Goal: Task Accomplishment & Management: Complete application form

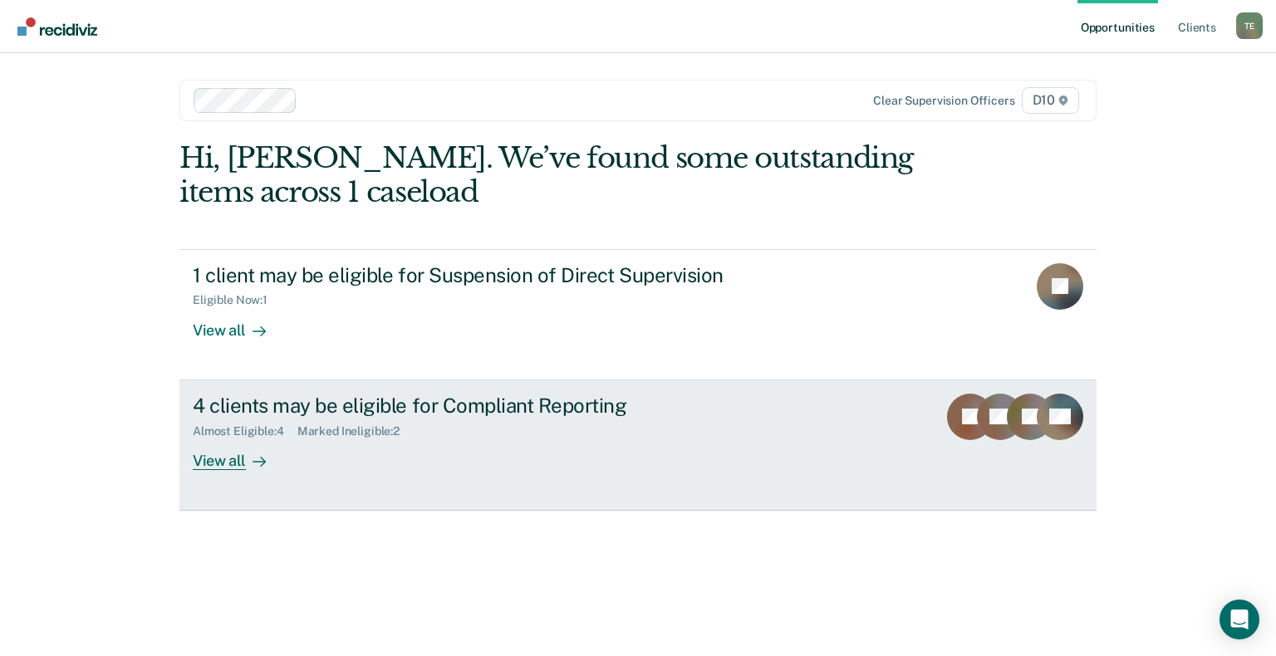
click at [219, 457] on div "View all" at bounding box center [239, 454] width 93 height 32
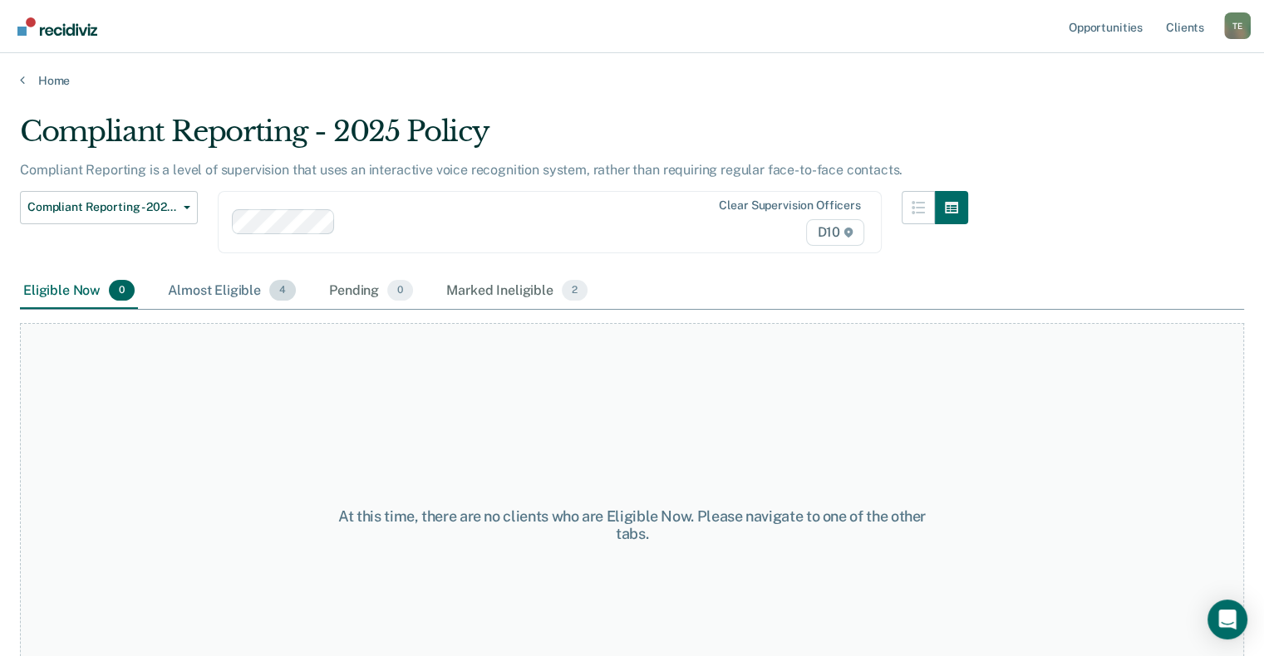
click at [222, 296] on div "Almost Eligible 4" at bounding box center [232, 291] width 135 height 37
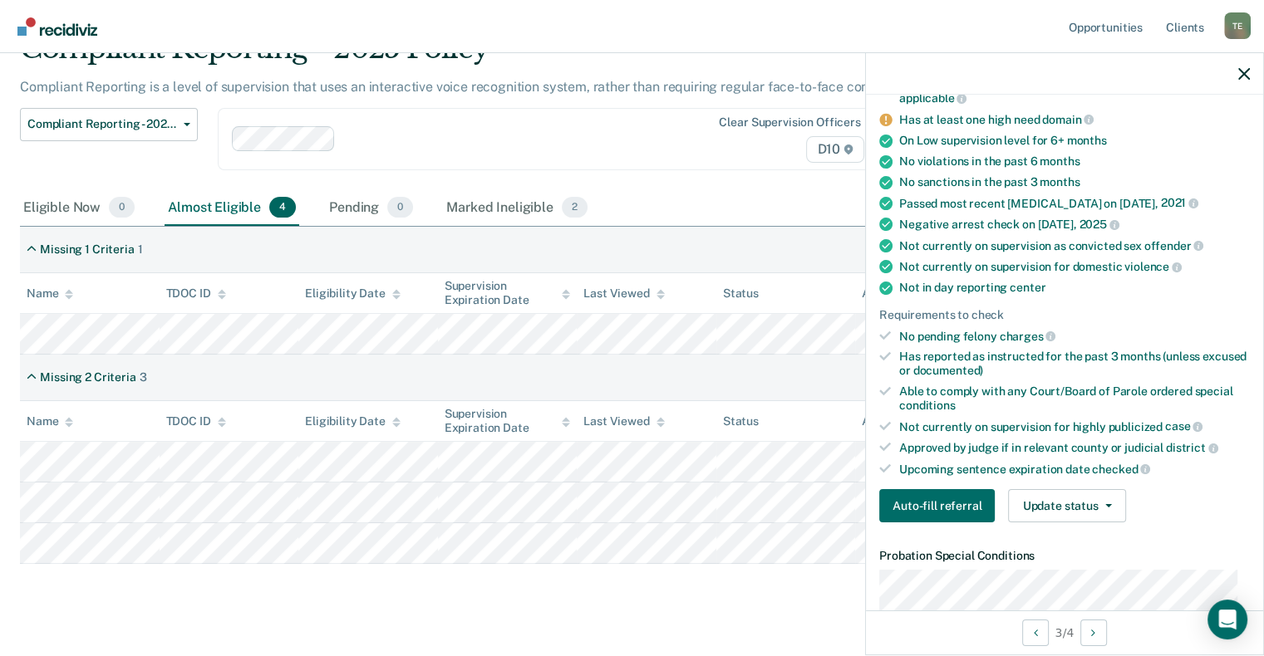
scroll to position [249, 0]
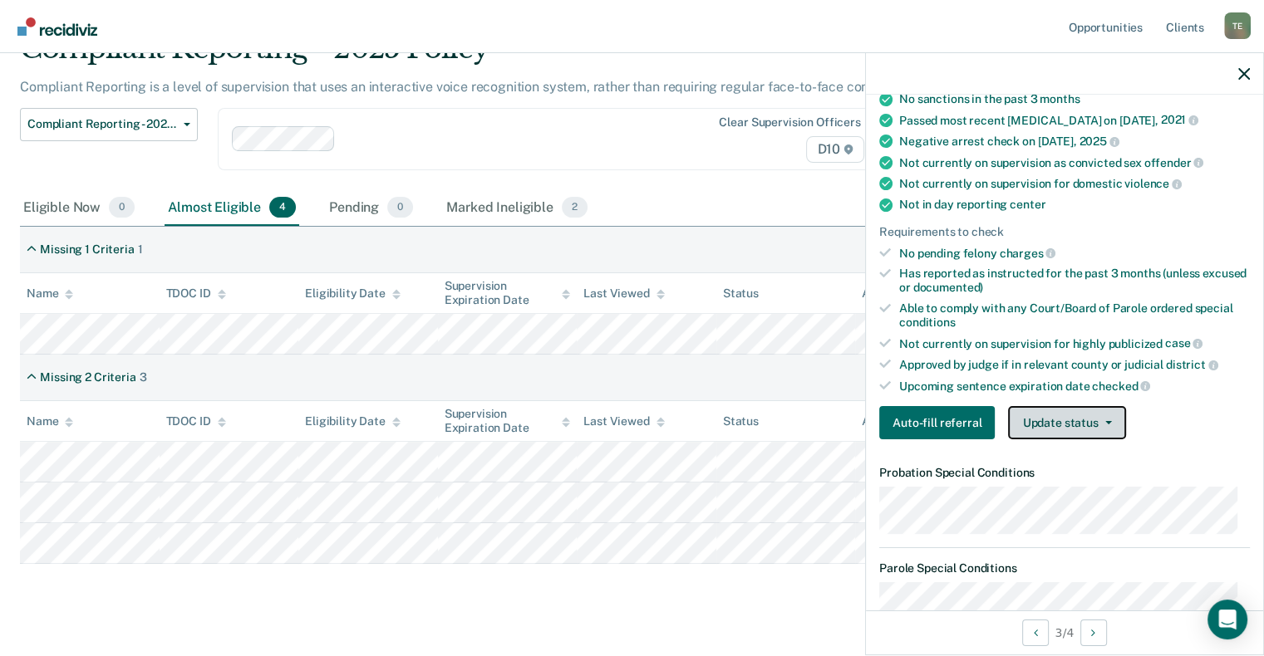
click at [1110, 417] on button "Update status" at bounding box center [1066, 422] width 117 height 33
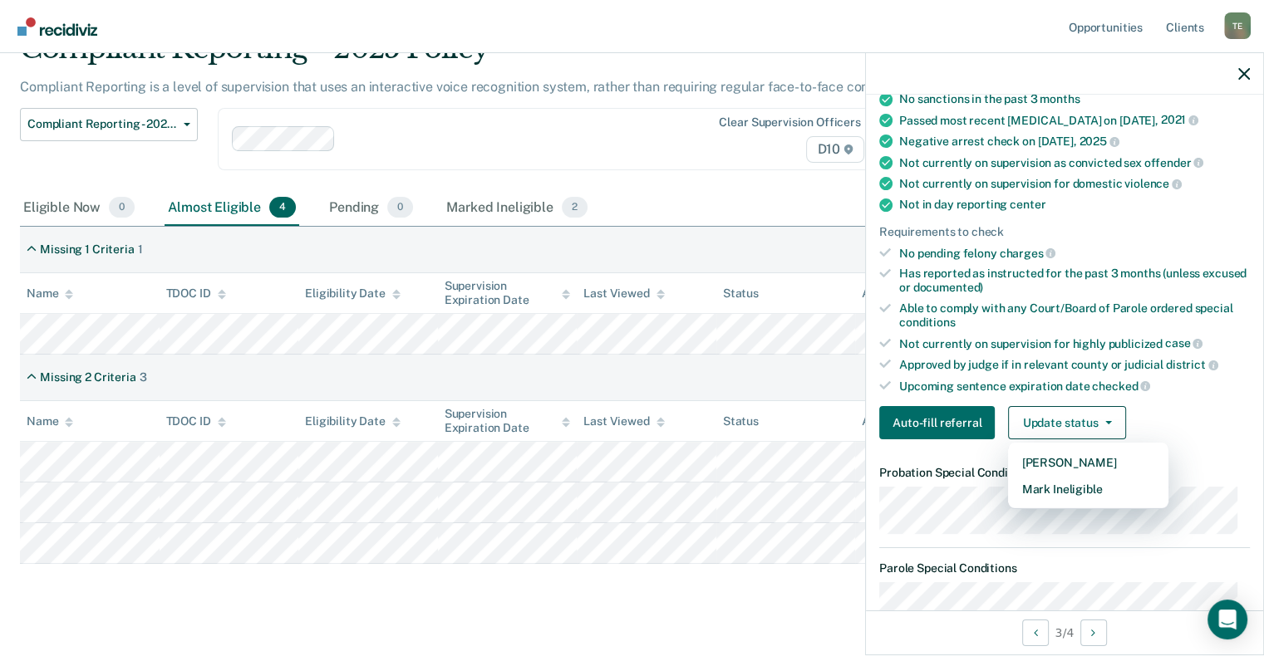
click at [562, 583] on div "Compliant Reporting - 2025 Policy Compliant Reporting is a level of supervision…" at bounding box center [632, 322] width 1224 height 581
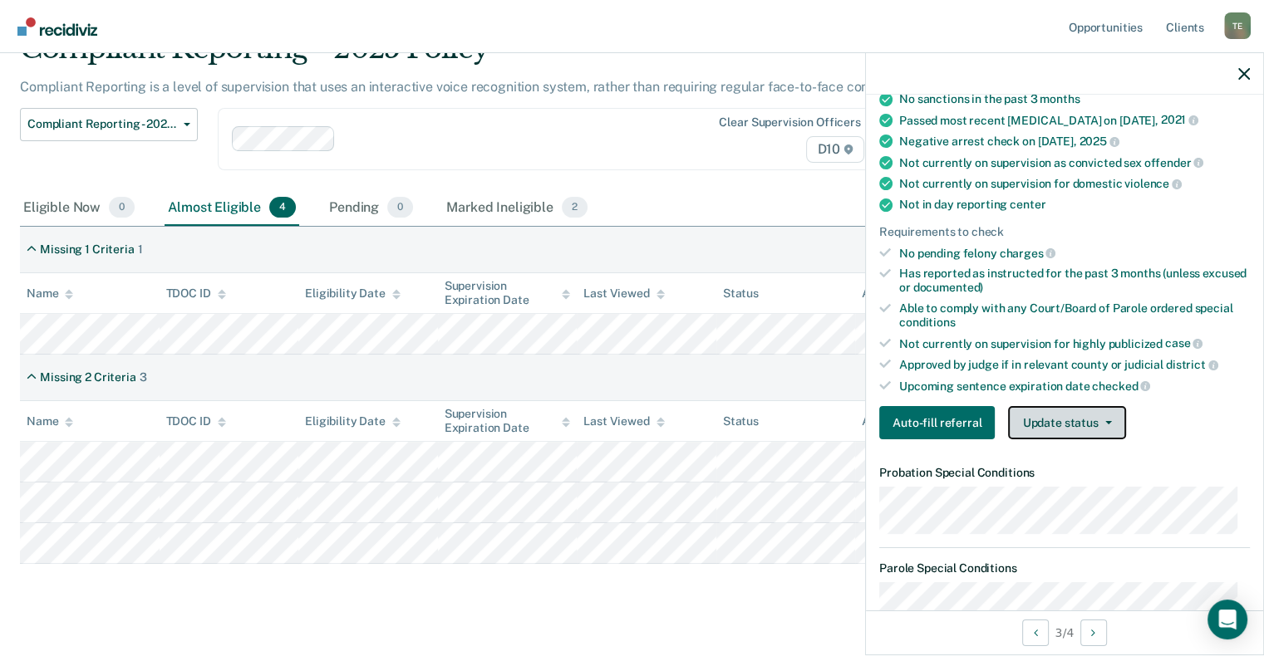
click at [1093, 408] on button "Update status" at bounding box center [1066, 422] width 117 height 33
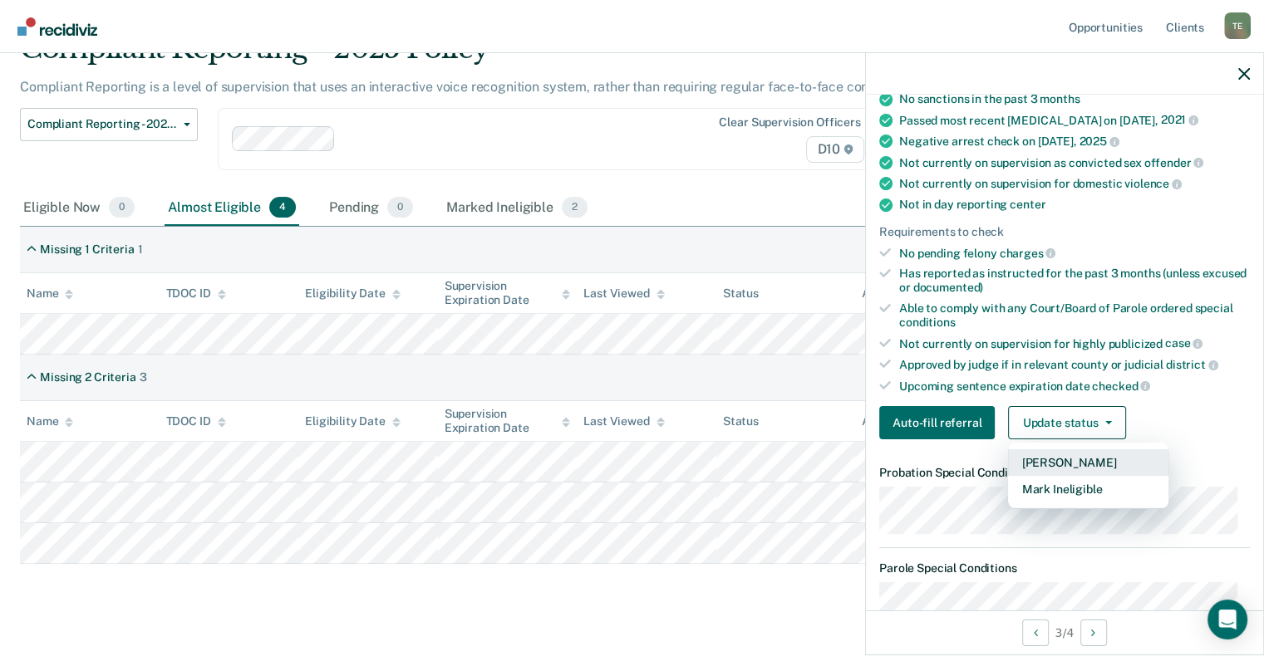
click at [1094, 452] on button "Mark Pending" at bounding box center [1088, 462] width 160 height 27
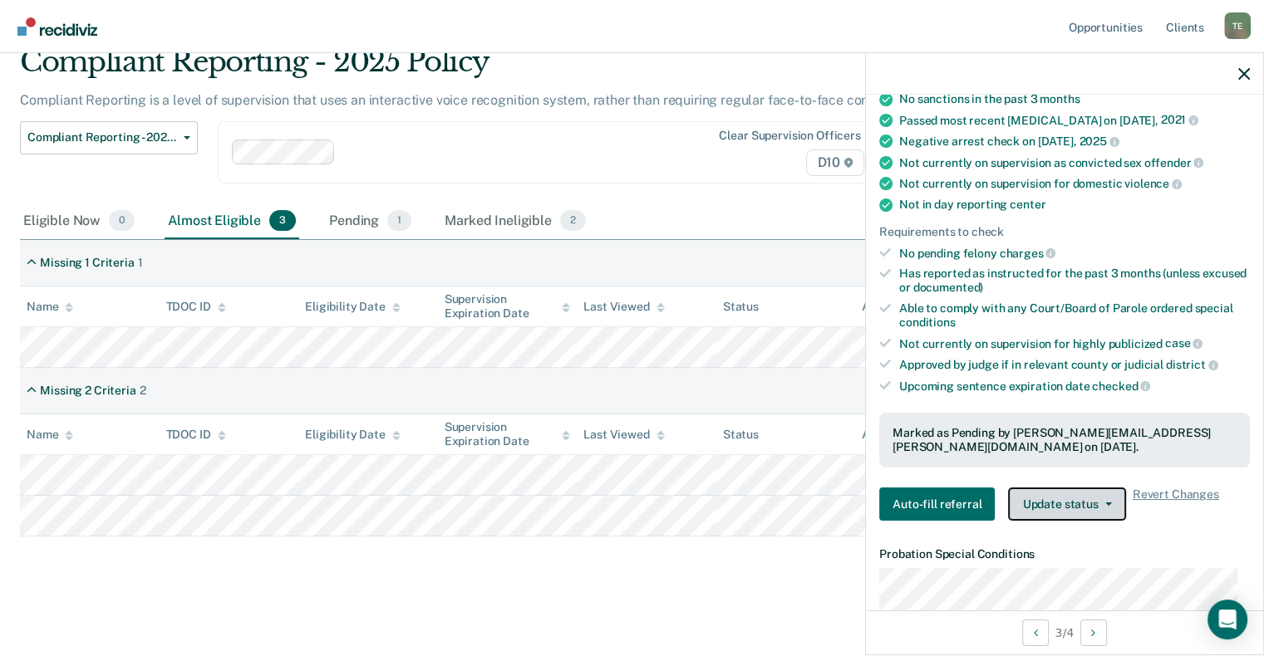
scroll to position [67, 0]
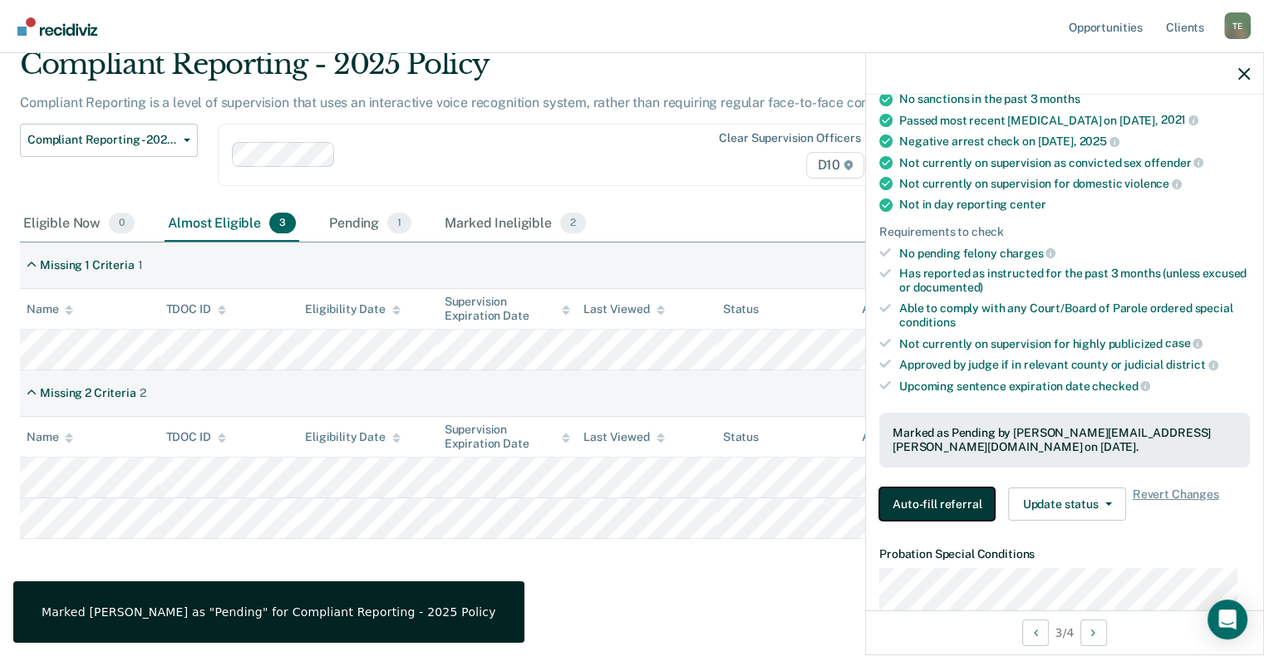
click at [962, 498] on button "Auto-fill referral" at bounding box center [936, 504] width 115 height 33
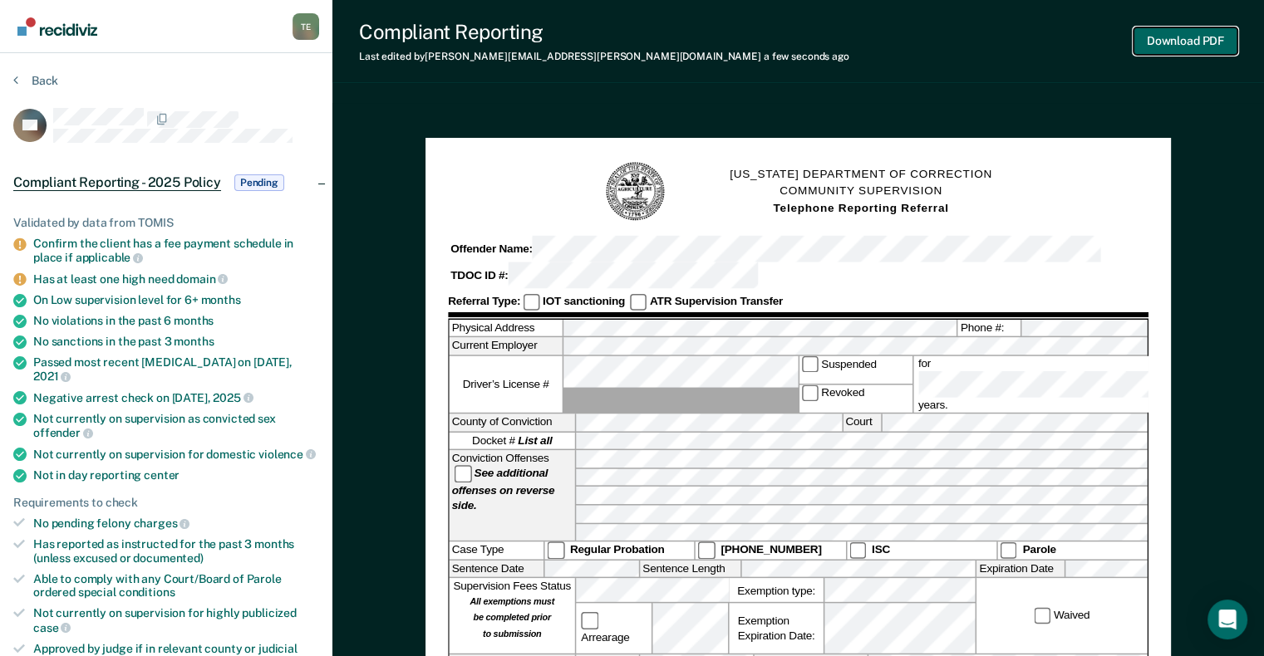
click at [1170, 50] on button "Download PDF" at bounding box center [1185, 40] width 104 height 27
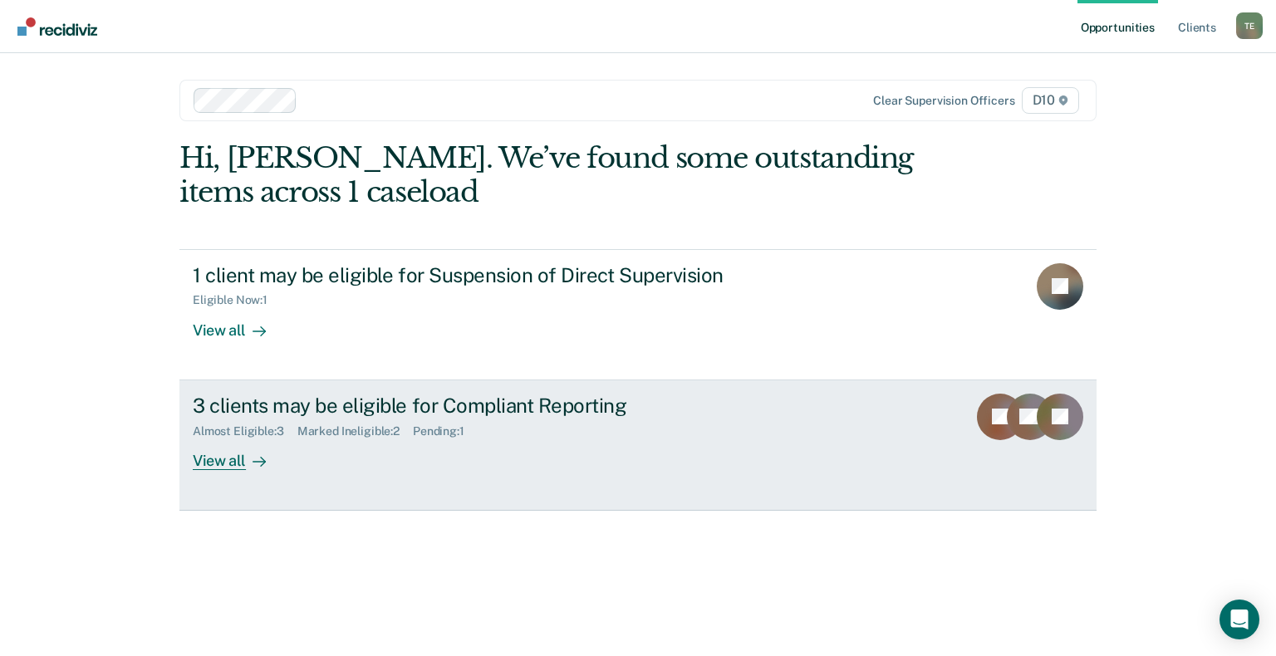
click at [207, 454] on div "View all" at bounding box center [239, 454] width 93 height 32
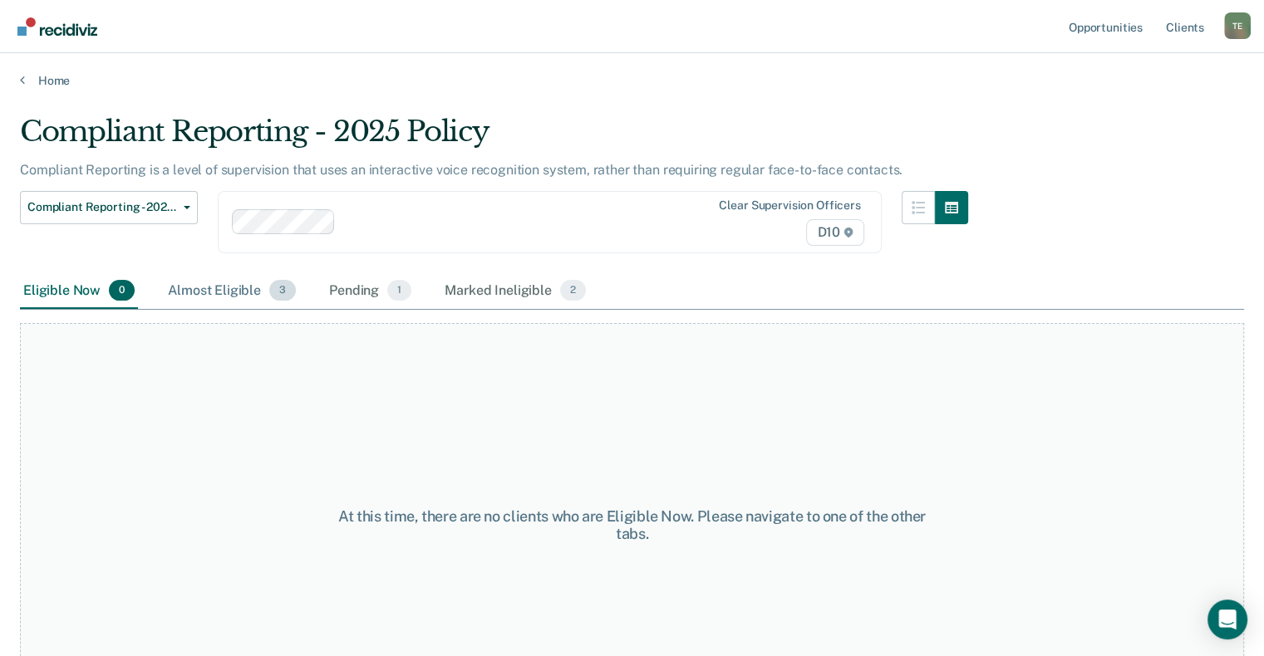
click at [209, 298] on div "Almost Eligible 3" at bounding box center [232, 291] width 135 height 37
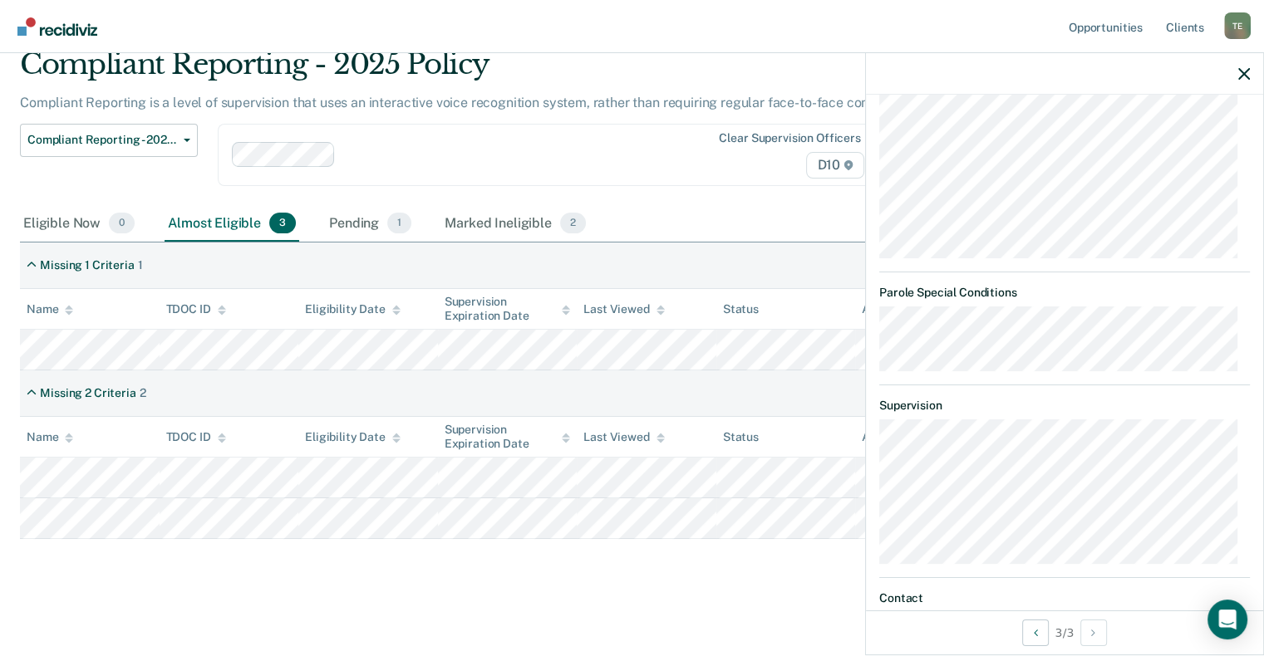
scroll to position [396, 0]
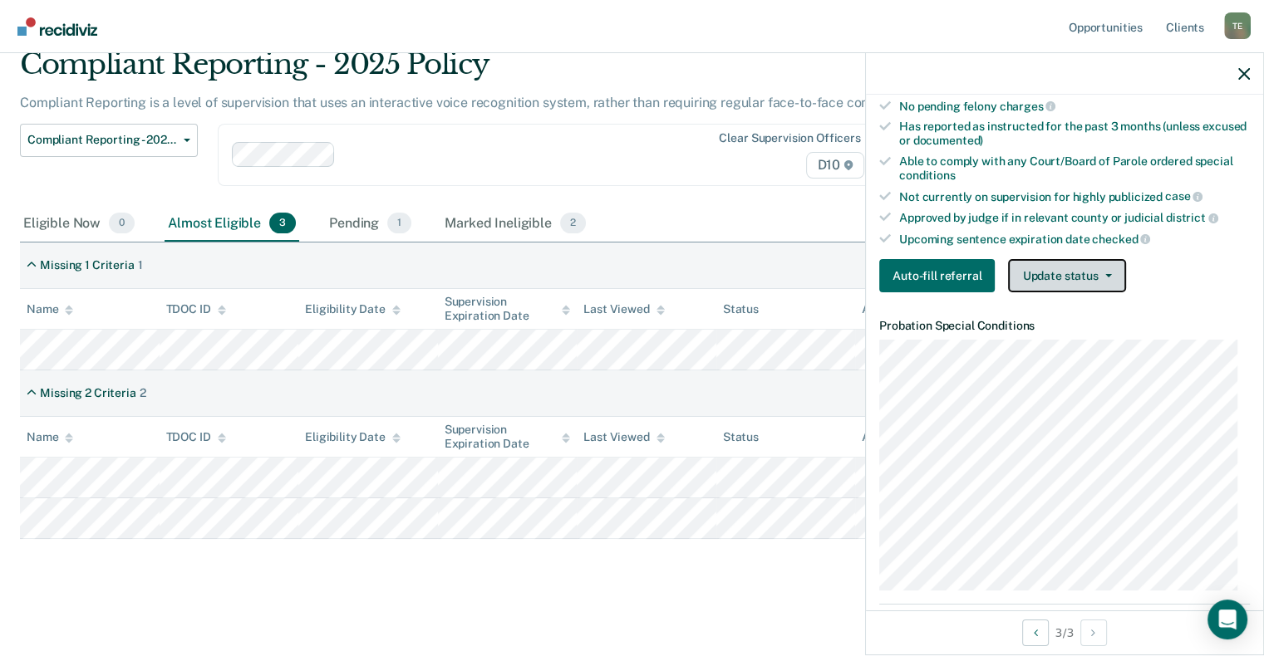
click at [866, 268] on button "Update status" at bounding box center [1066, 275] width 117 height 33
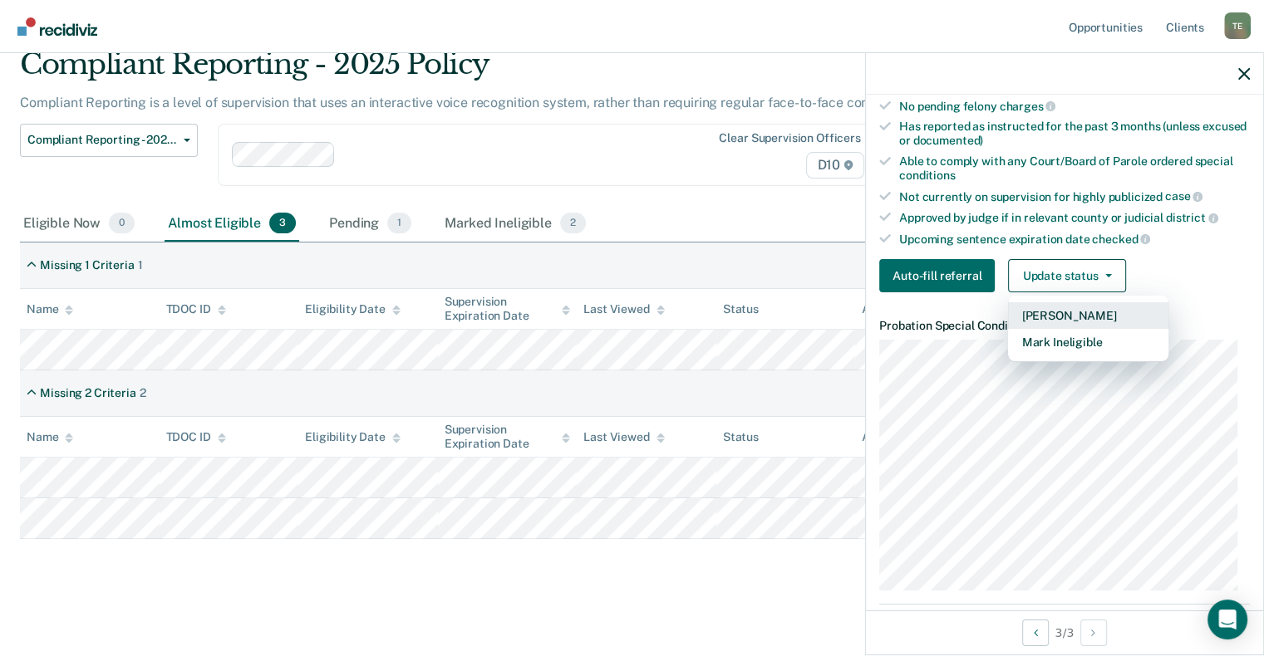
click at [866, 302] on button "[PERSON_NAME]" at bounding box center [1088, 315] width 160 height 27
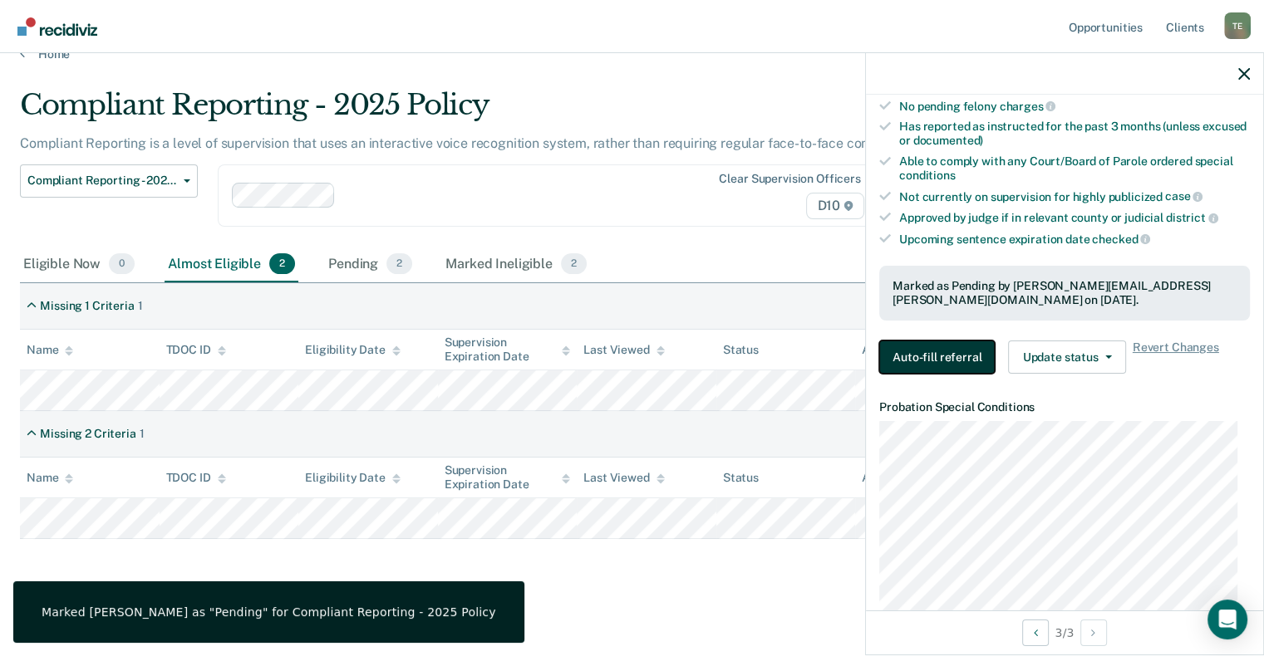
click at [866, 359] on button "Auto-fill referral" at bounding box center [936, 357] width 115 height 33
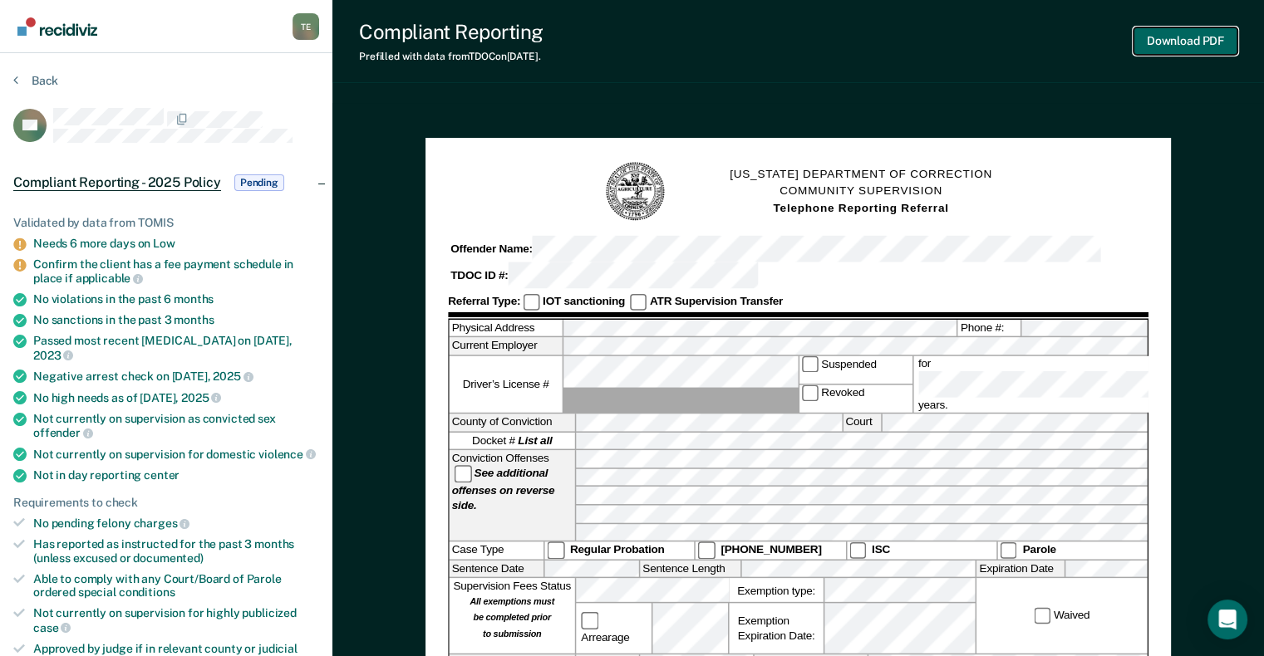
click at [866, 37] on button "Download PDF" at bounding box center [1185, 40] width 104 height 27
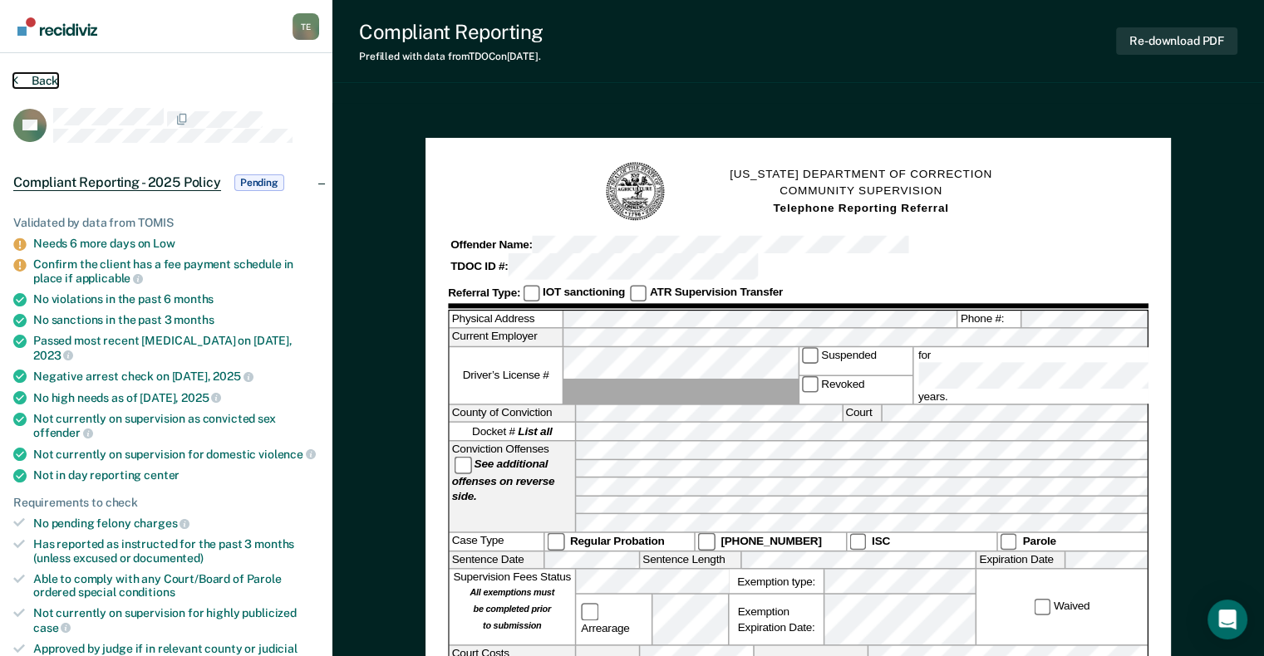
click at [32, 78] on button "Back" at bounding box center [35, 80] width 45 height 15
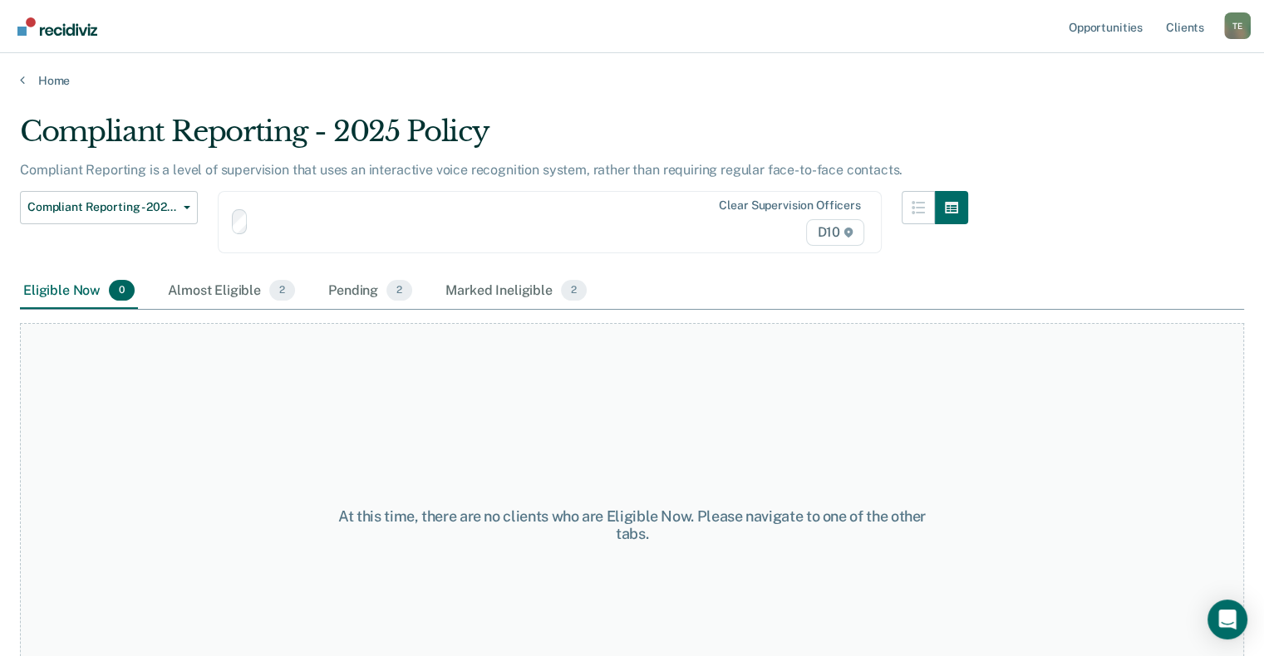
scroll to position [27, 0]
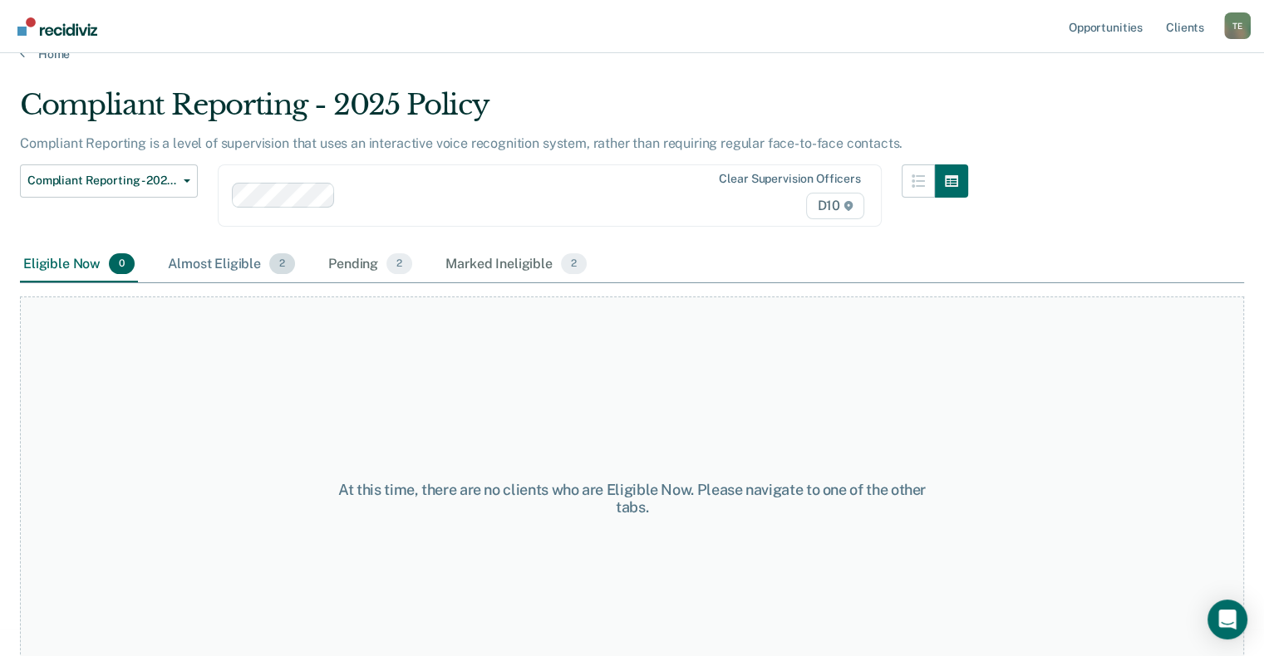
click at [202, 261] on div "Almost Eligible 2" at bounding box center [232, 265] width 134 height 37
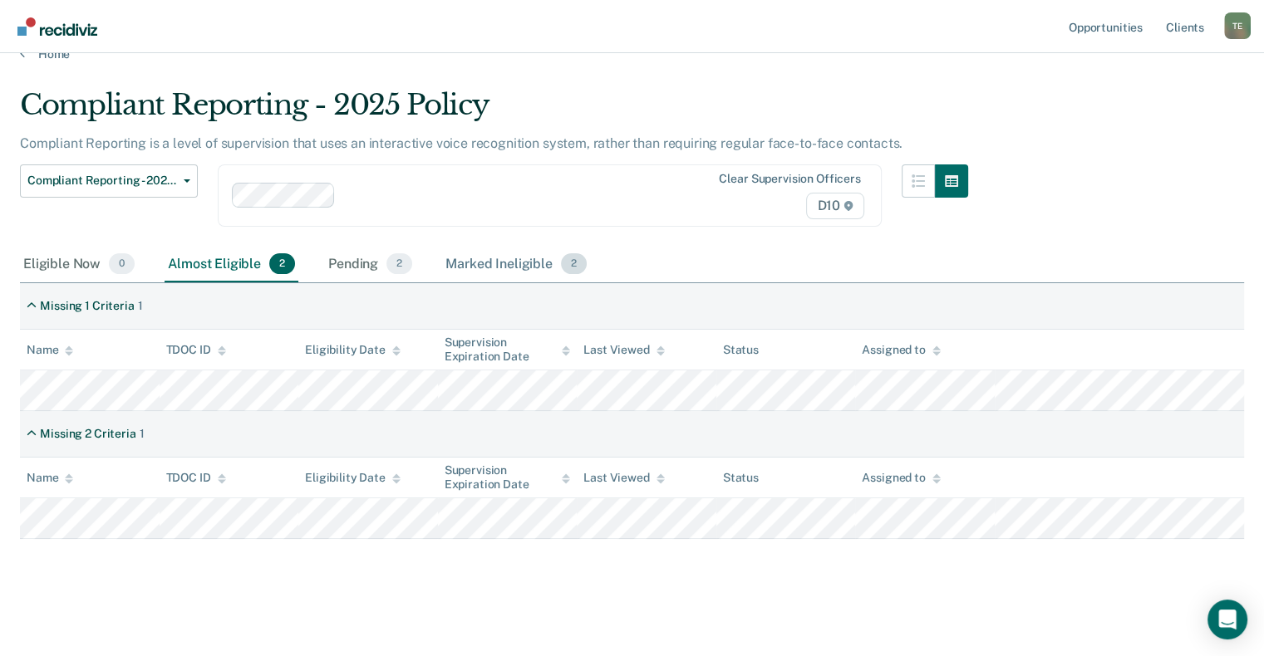
click at [479, 253] on div "Marked Ineligible 2" at bounding box center [516, 265] width 148 height 37
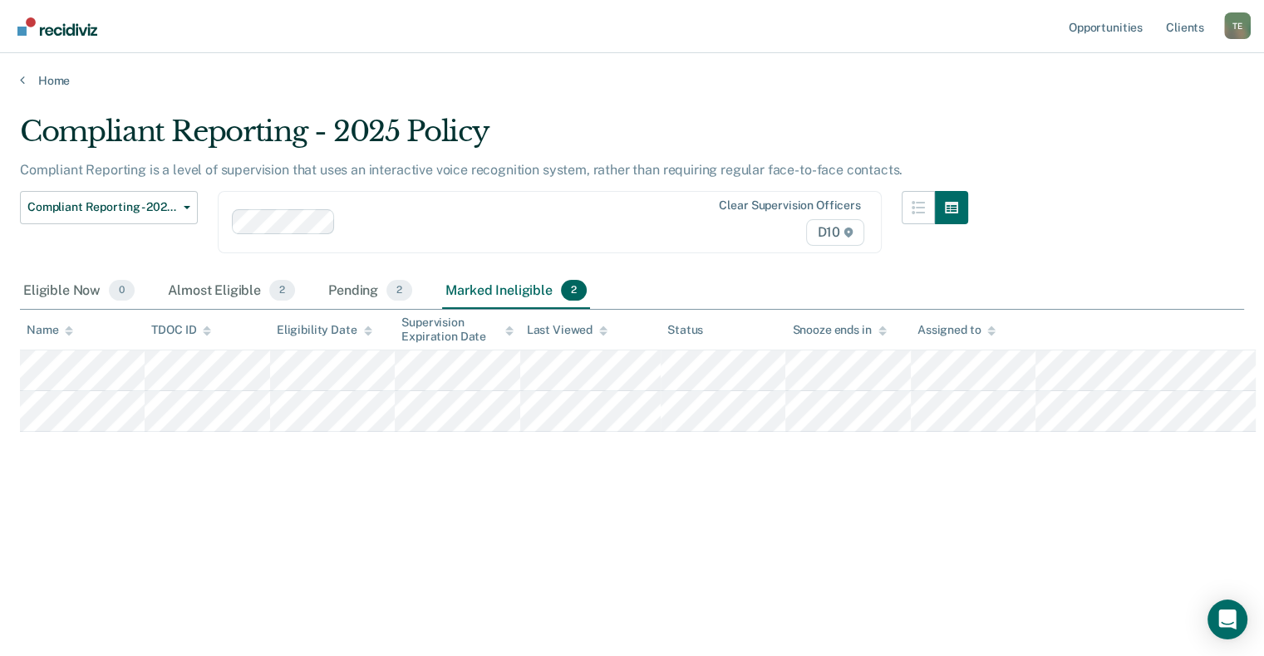
scroll to position [0, 0]
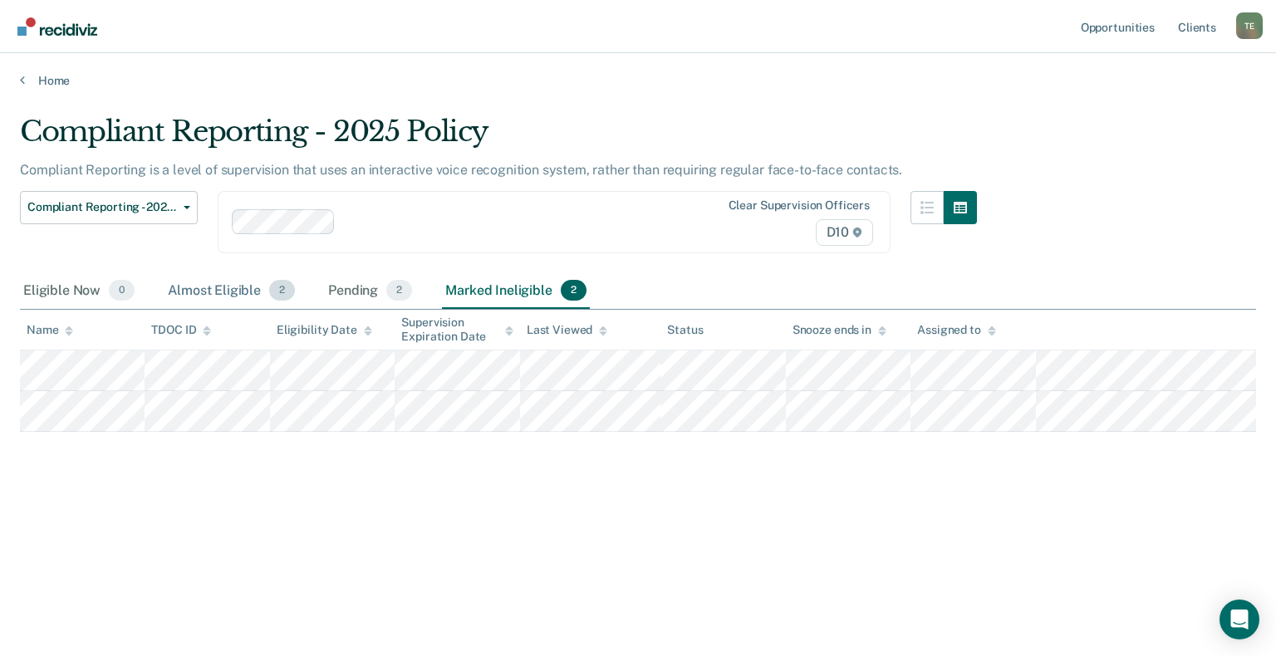
click at [199, 291] on div "Almost Eligible 2" at bounding box center [232, 291] width 134 height 37
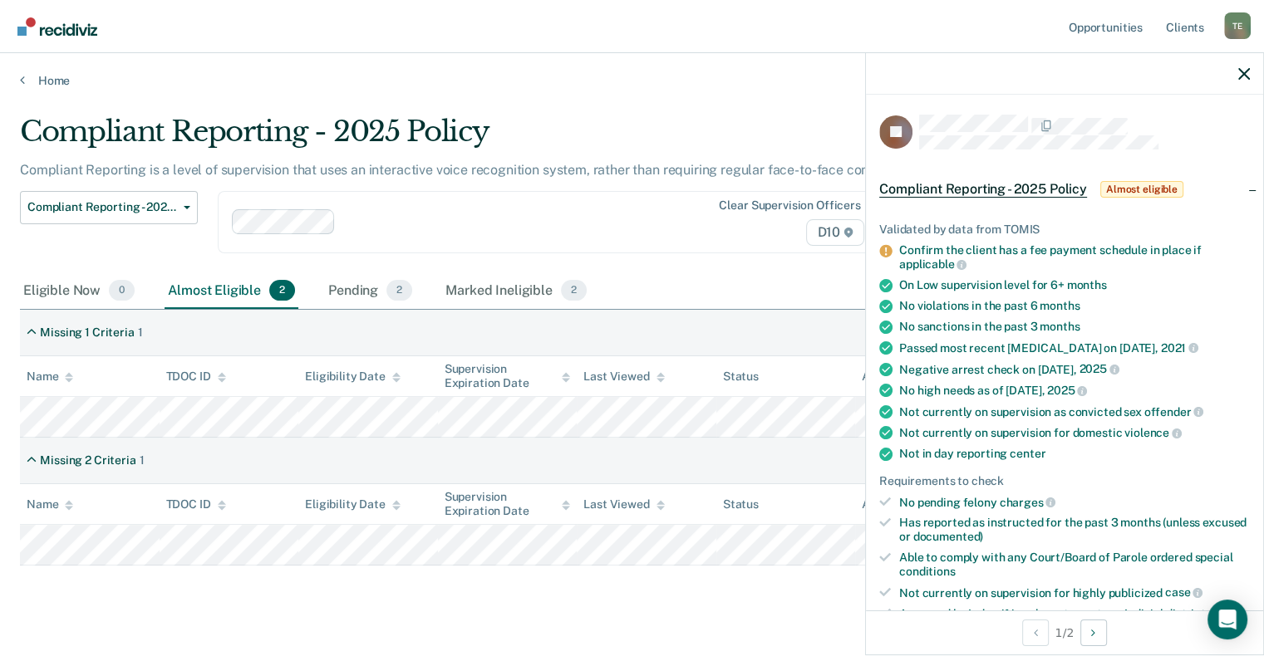
scroll to position [249, 0]
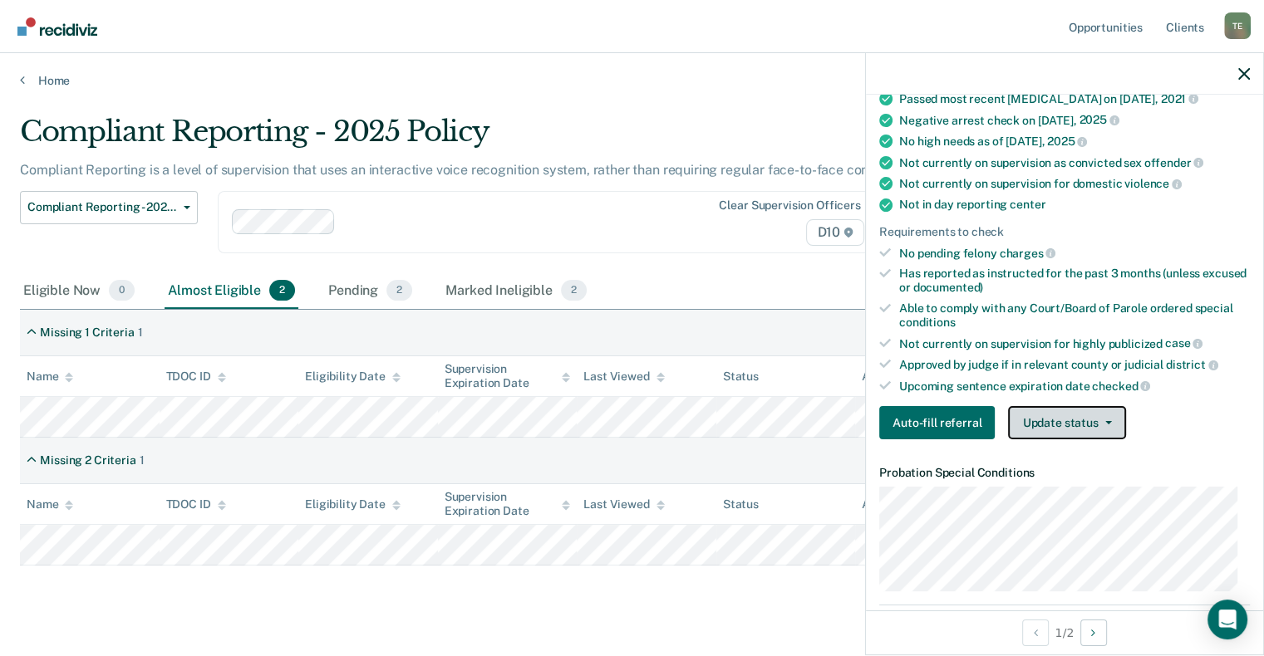
click at [866, 416] on button "Update status" at bounding box center [1066, 422] width 117 height 33
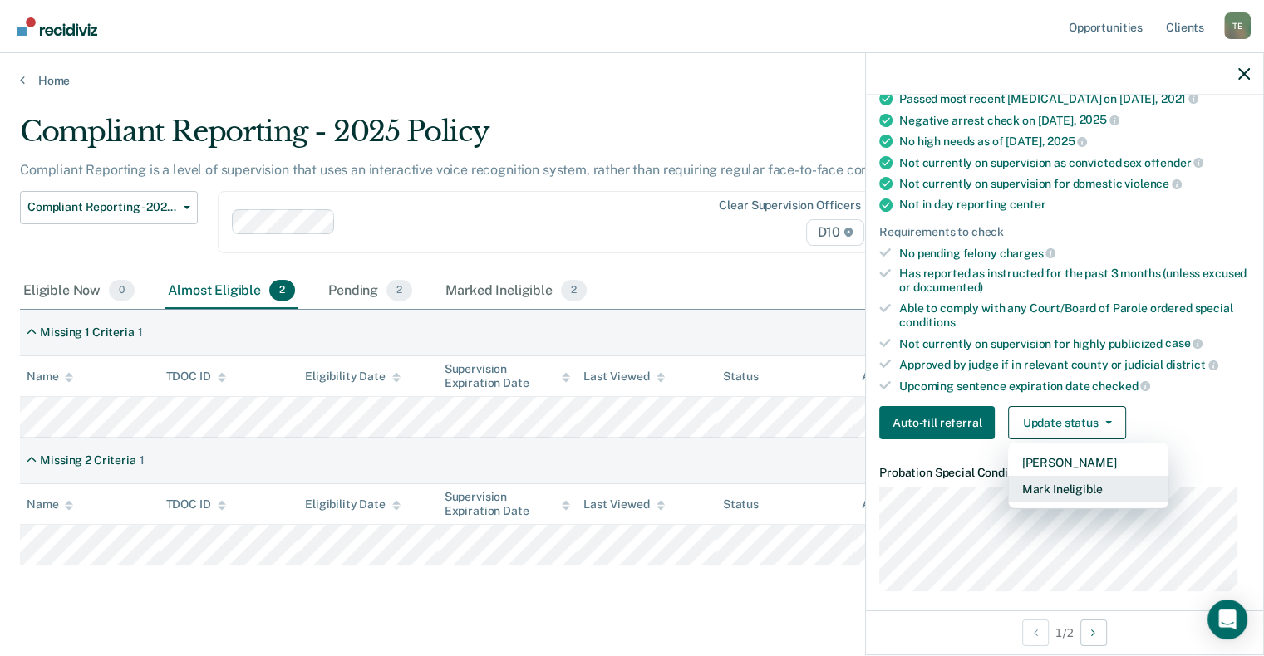
click at [866, 477] on button "Mark Ineligible" at bounding box center [1088, 489] width 160 height 27
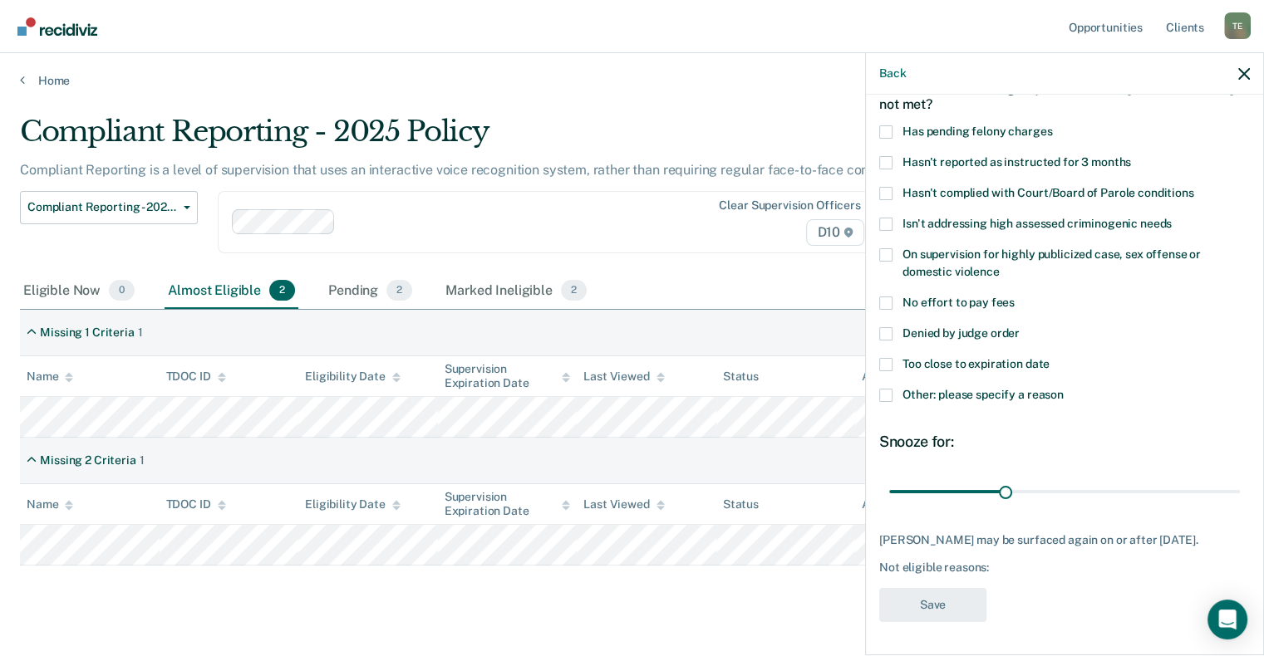
scroll to position [106, 0]
click at [866, 389] on span at bounding box center [885, 395] width 13 height 13
click at [866, 389] on input "Other: please specify a reason" at bounding box center [1063, 389] width 0 height 0
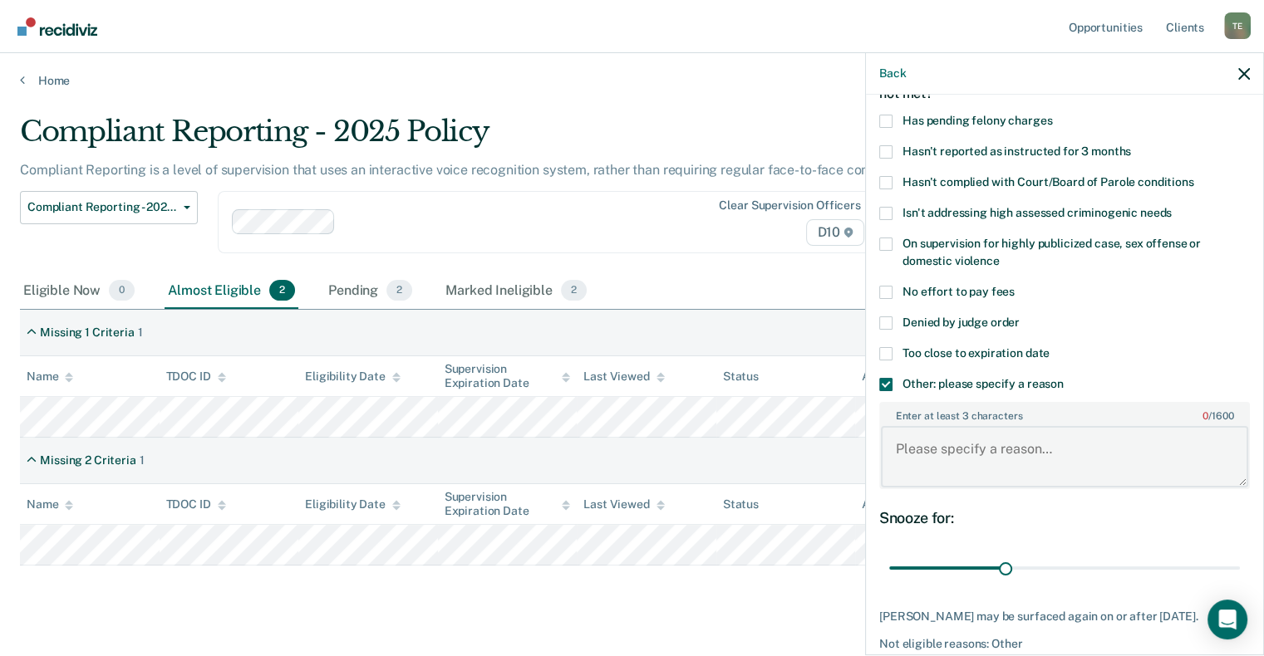
click at [866, 436] on textarea "Enter at least 3 characters 0 / 1600" at bounding box center [1064, 456] width 367 height 61
type textarea "offender is homeless."
drag, startPoint x: 1001, startPoint y: 564, endPoint x: 1112, endPoint y: 563, distance: 110.5
type input "60"
click at [866, 562] on input "range" at bounding box center [1064, 568] width 351 height 29
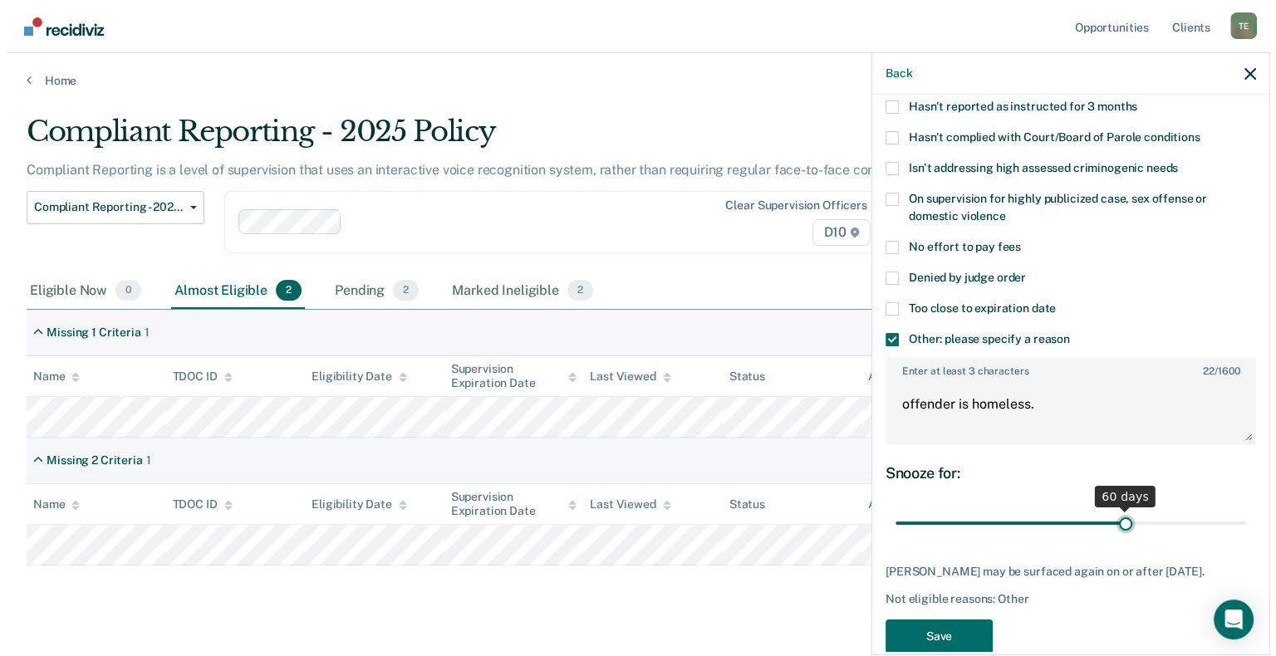
scroll to position [193, 0]
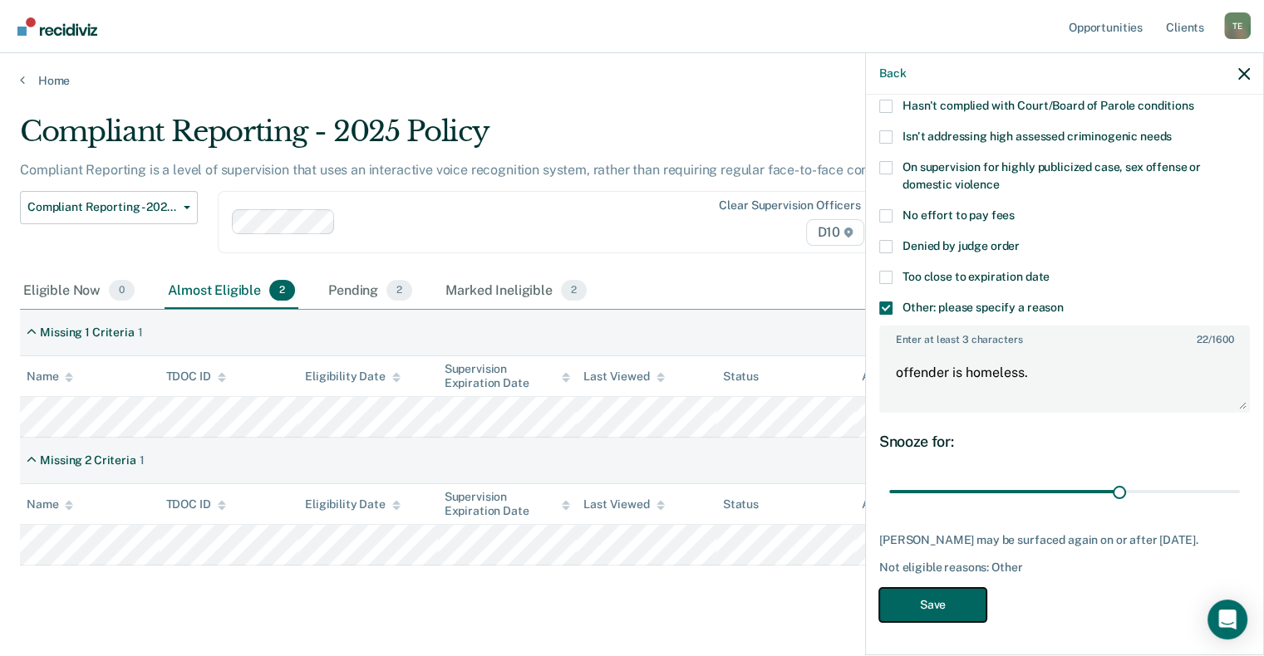
click at [866, 562] on button "Save" at bounding box center [932, 605] width 107 height 34
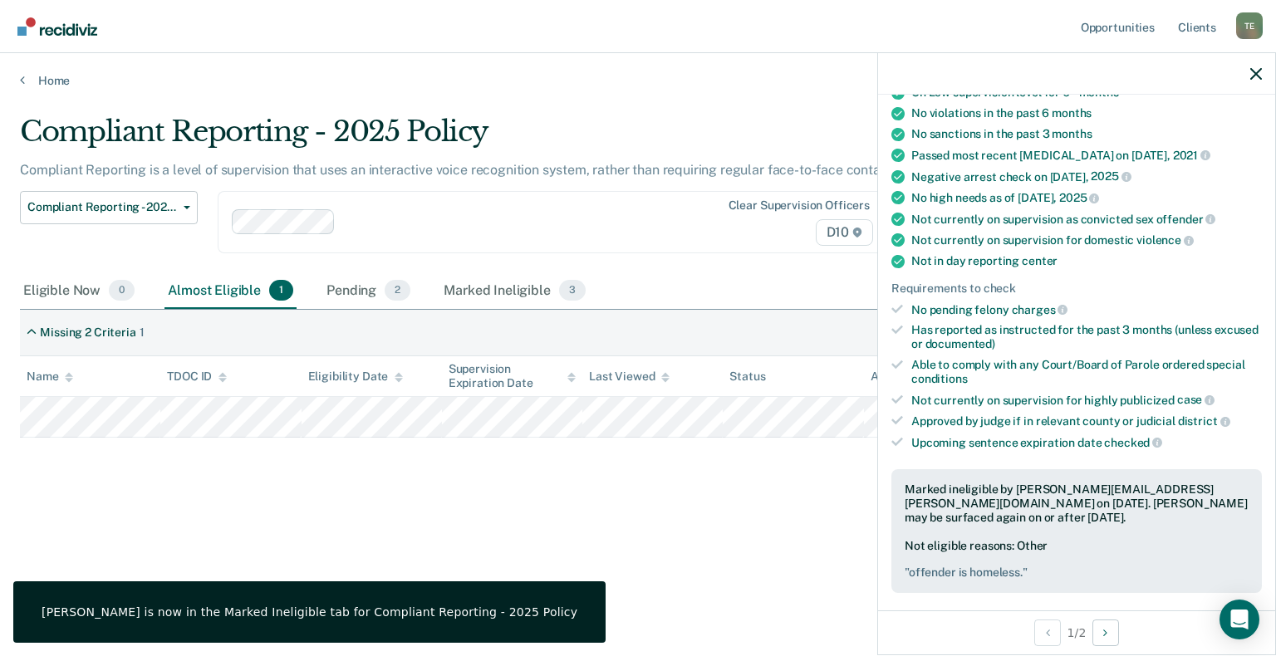
scroll to position [276, 0]
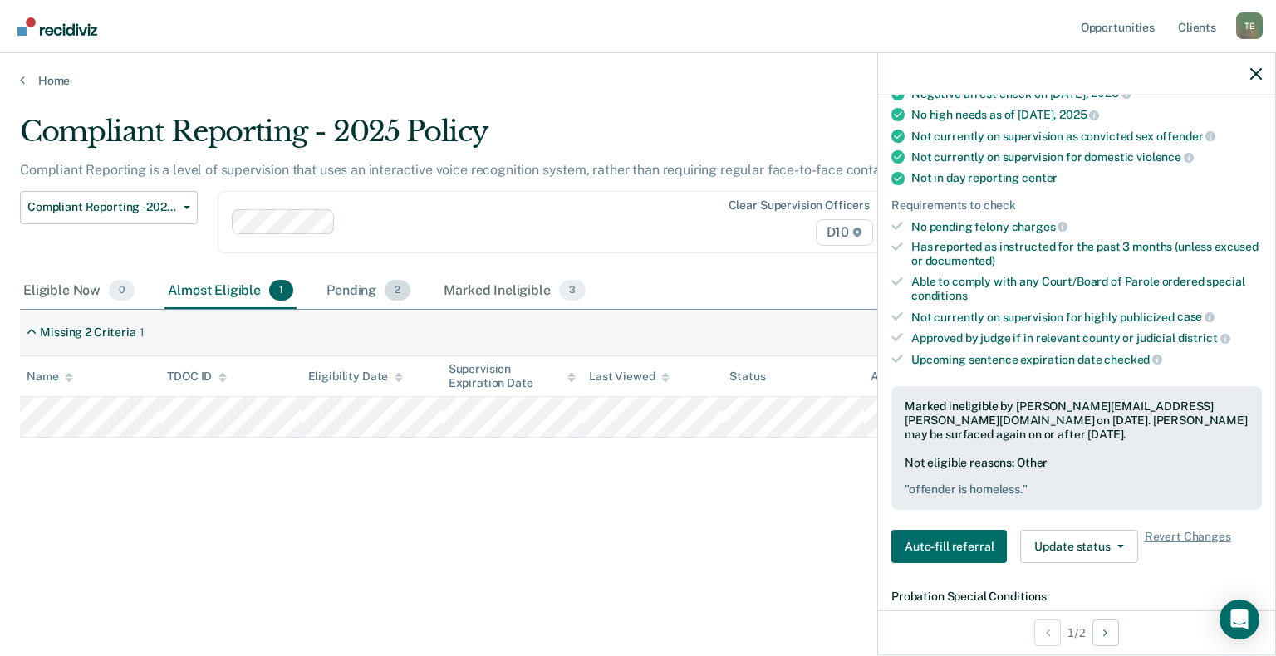
click at [336, 297] on div "Pending 2" at bounding box center [368, 291] width 91 height 37
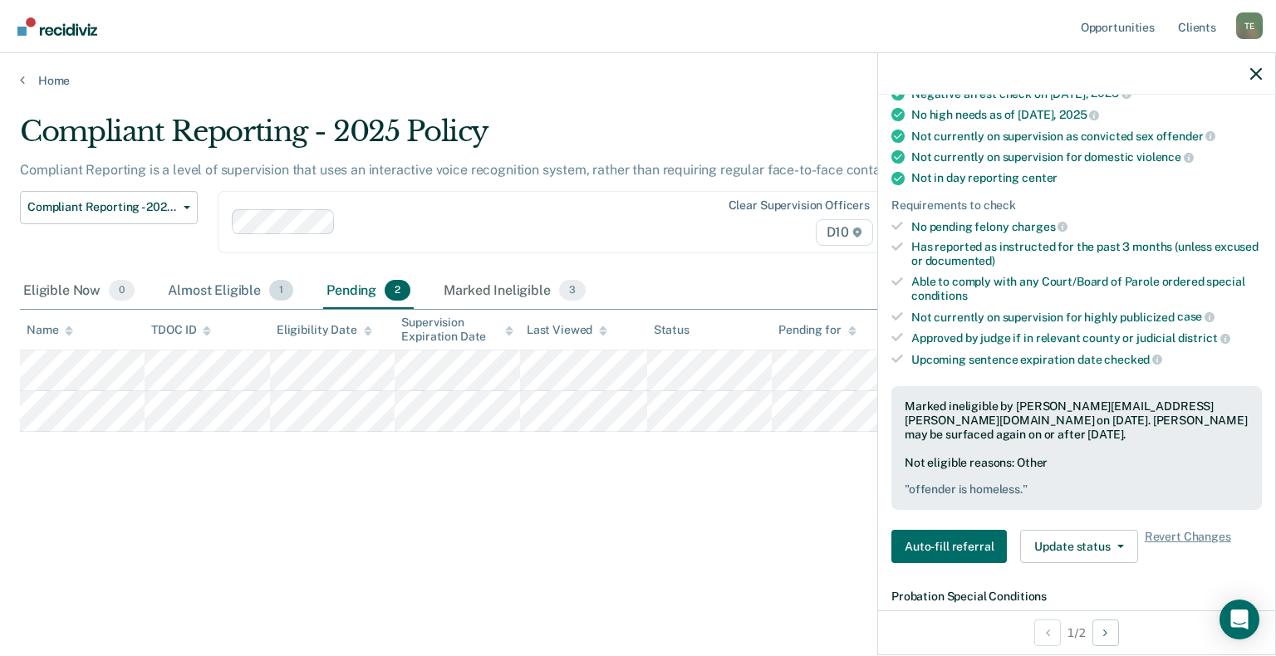
click at [218, 288] on div "Almost Eligible 1" at bounding box center [231, 291] width 132 height 37
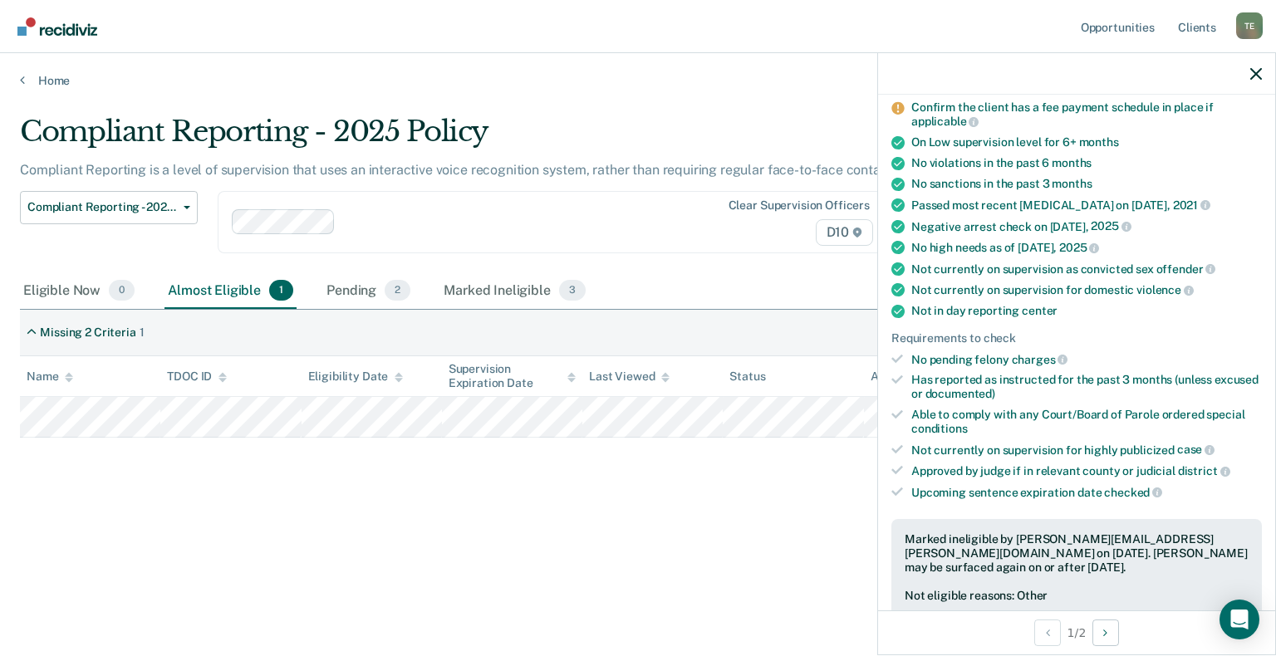
scroll to position [27, 0]
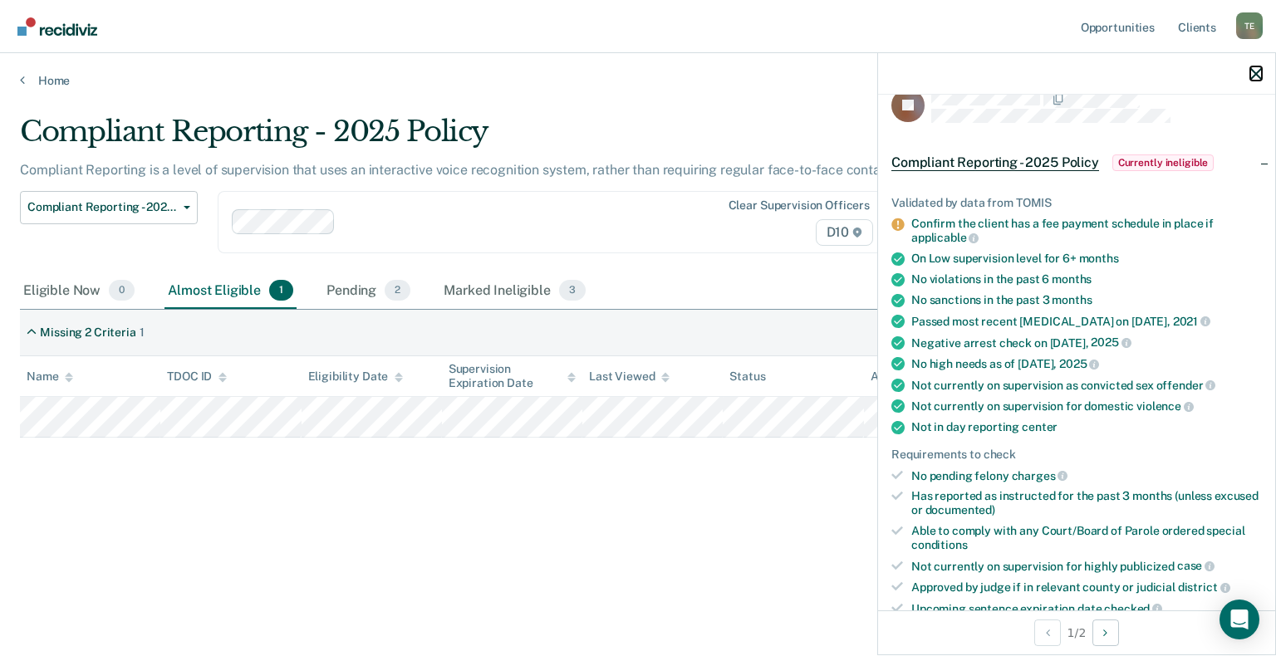
click at [866, 78] on icon "button" at bounding box center [1256, 74] width 12 height 12
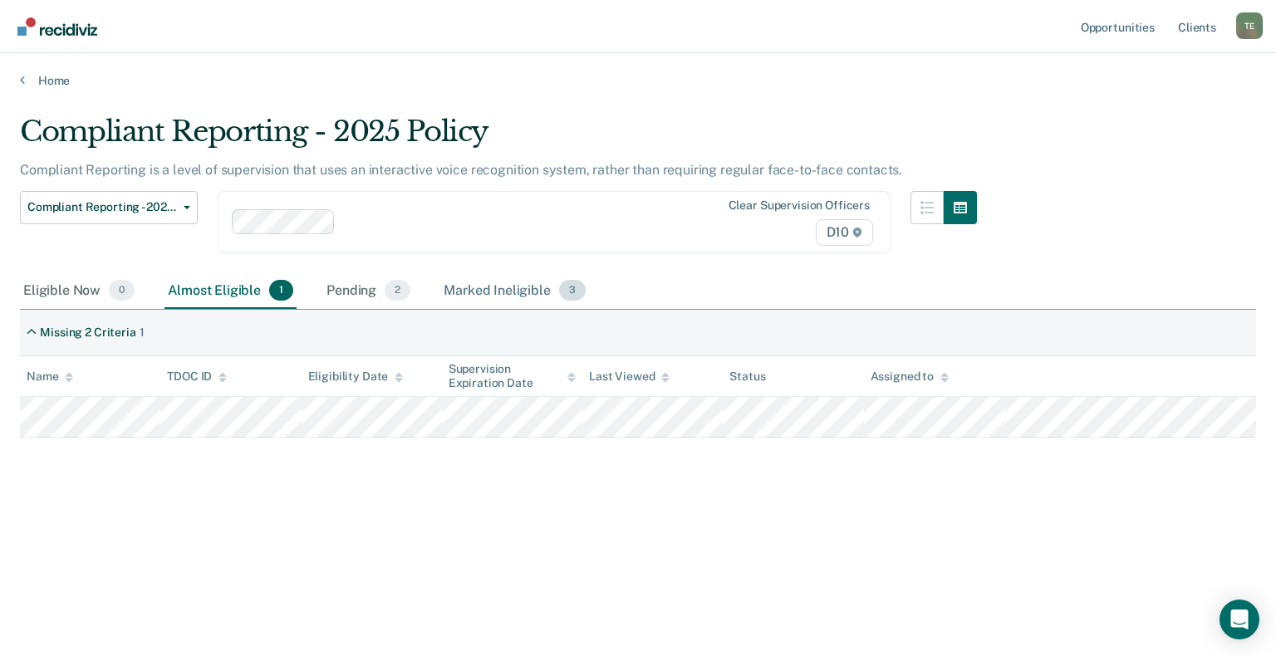
click at [490, 280] on div "Marked Ineligible 3" at bounding box center [514, 291] width 149 height 37
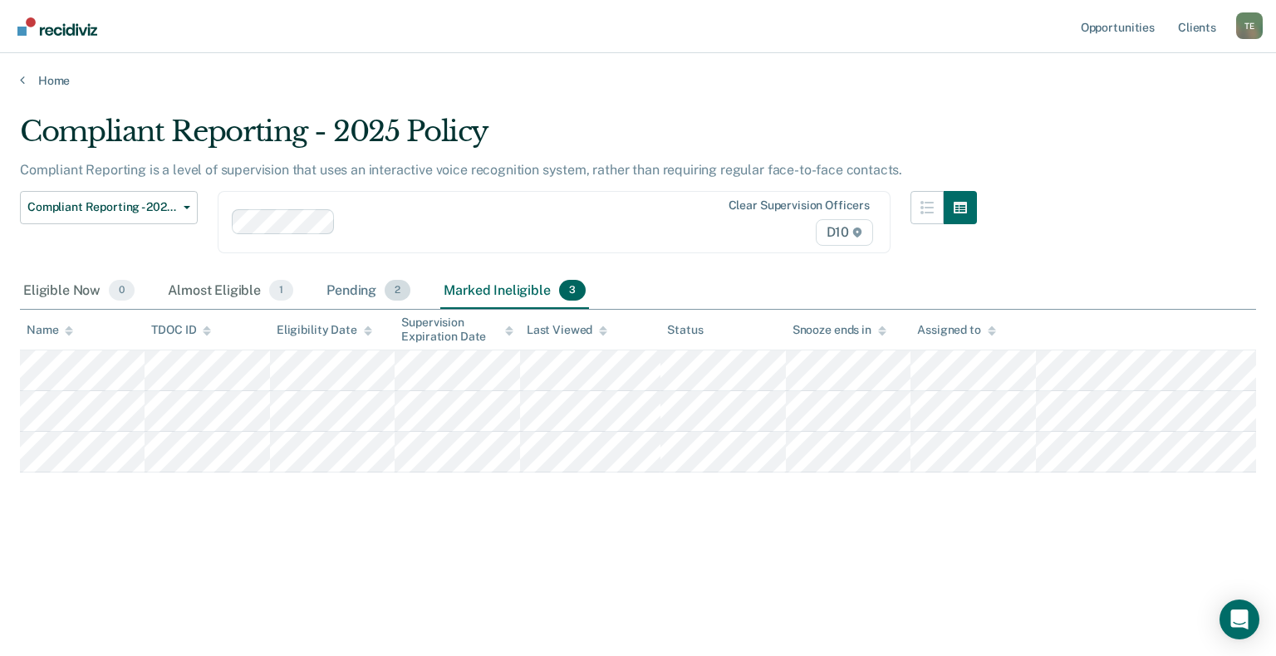
click at [338, 297] on div "Pending 2" at bounding box center [368, 291] width 91 height 37
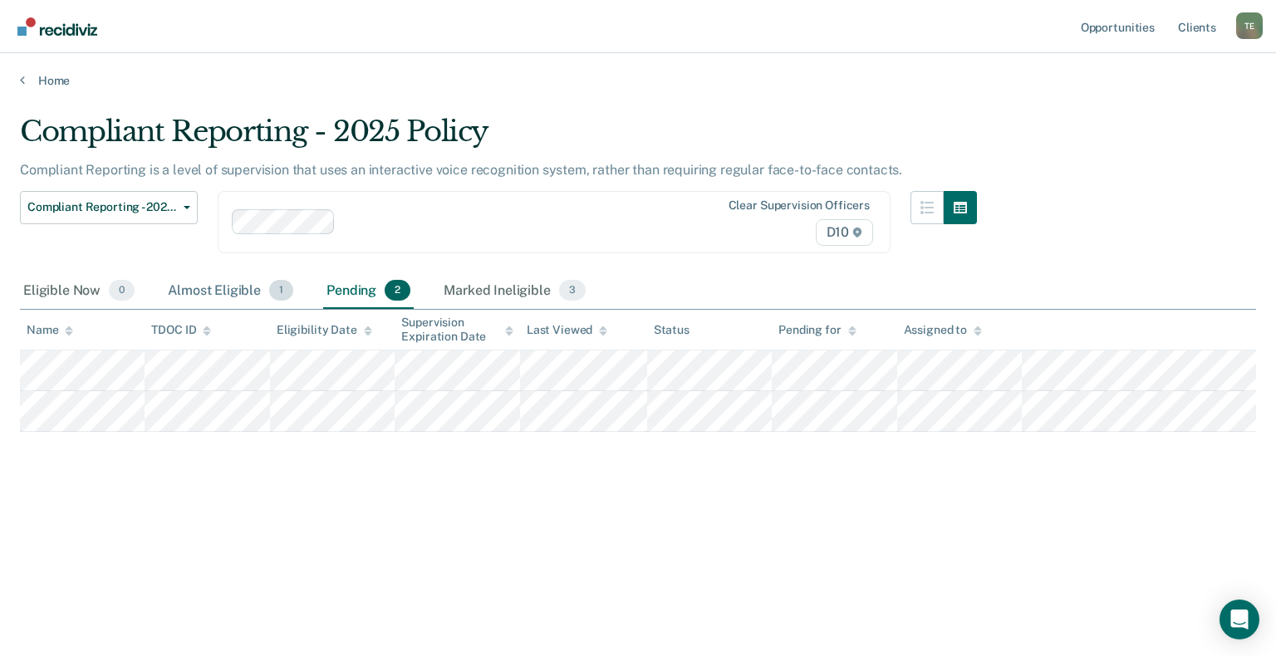
click at [224, 295] on div "Almost Eligible 1" at bounding box center [231, 291] width 132 height 37
